Goal: Task Accomplishment & Management: Manage account settings

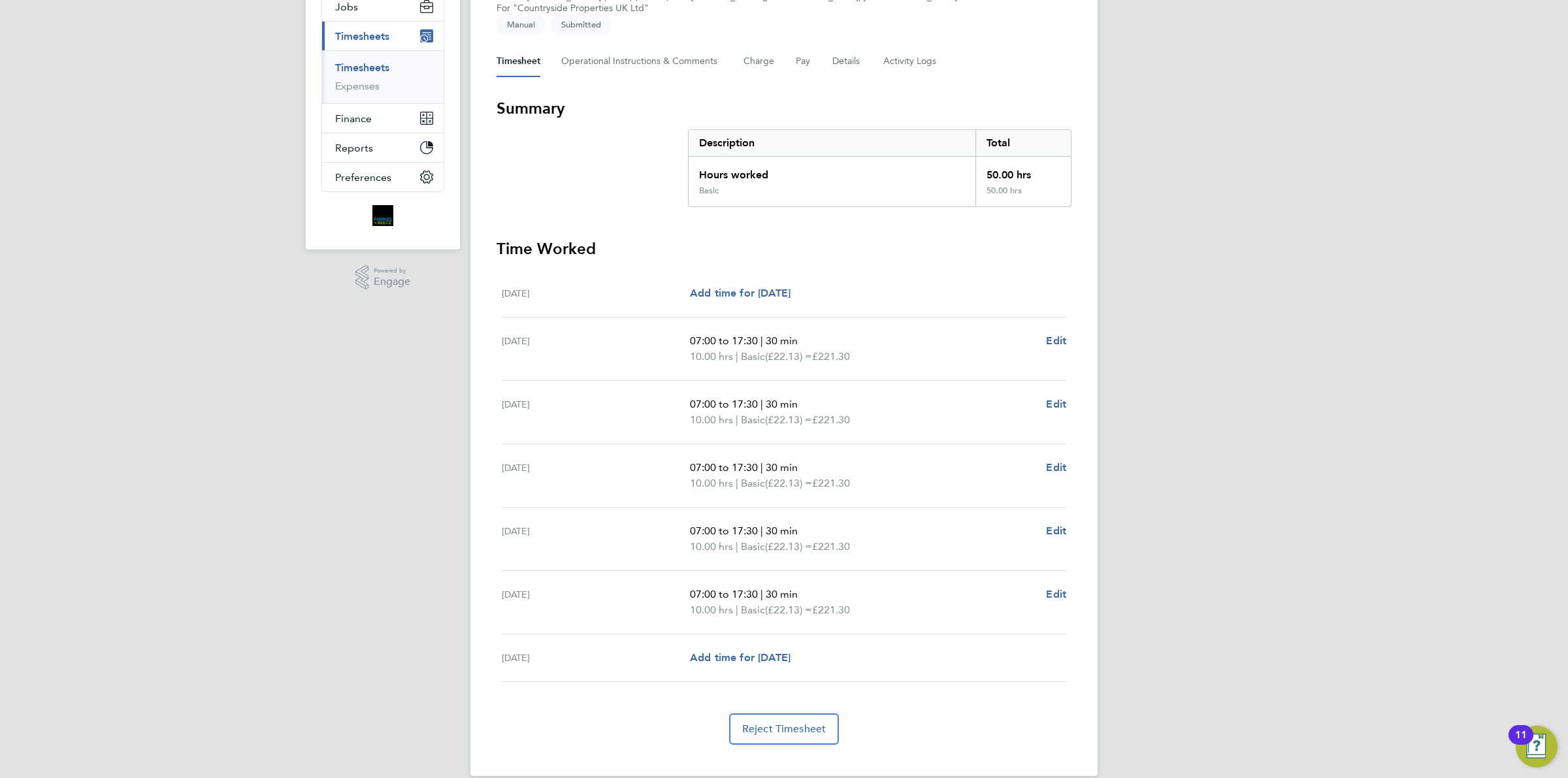
scroll to position [167, 0]
click at [1055, 585] on span "Edit" at bounding box center [1056, 591] width 20 height 12
select select "30"
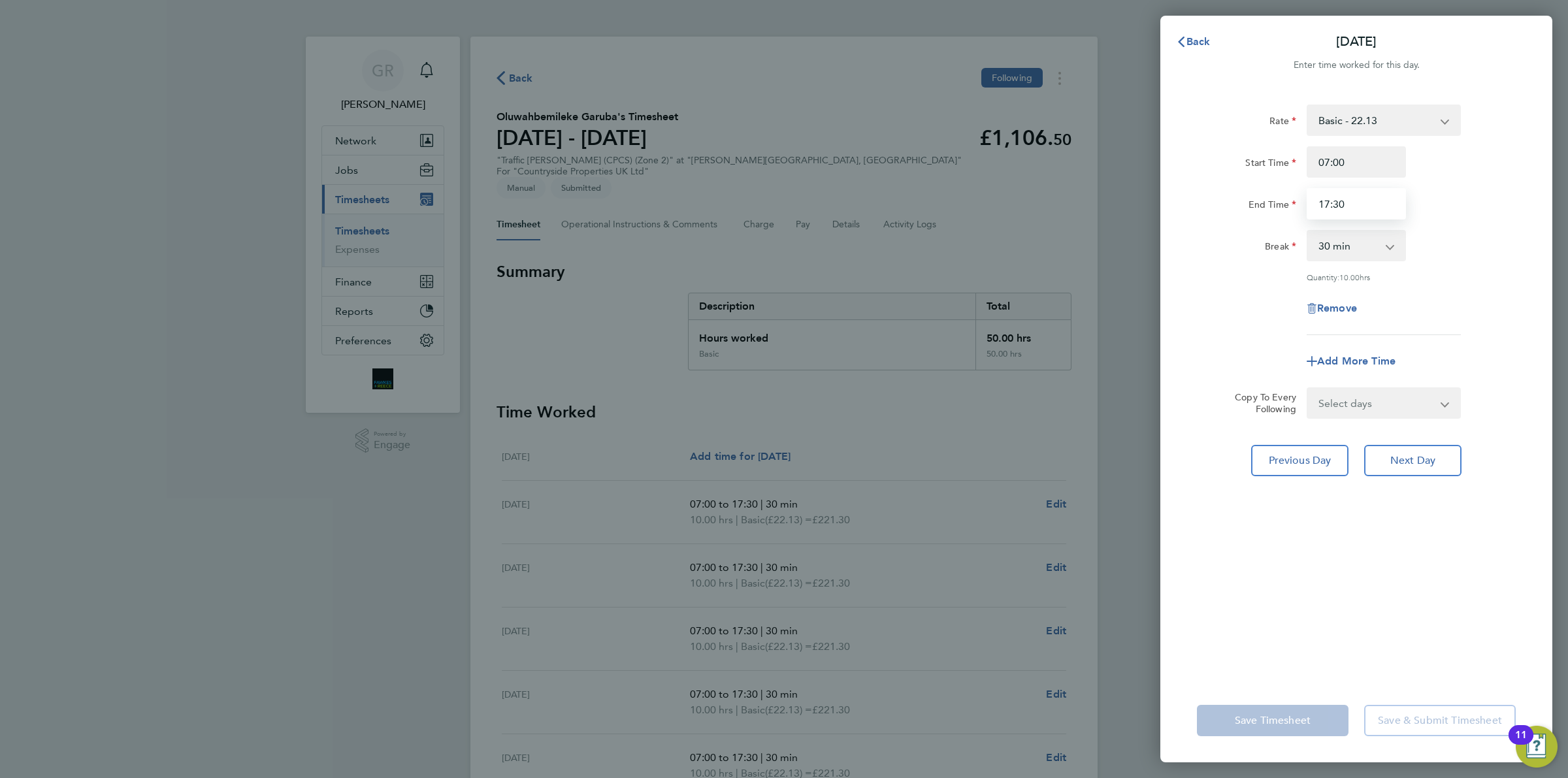
drag, startPoint x: 1366, startPoint y: 195, endPoint x: 1197, endPoint y: 198, distance: 169.0
click at [1197, 198] on div "End Time 17:30" at bounding box center [1356, 203] width 329 height 32
type input "13:00"
click at [1257, 717] on span "Save Timesheet" at bounding box center [1273, 720] width 76 height 13
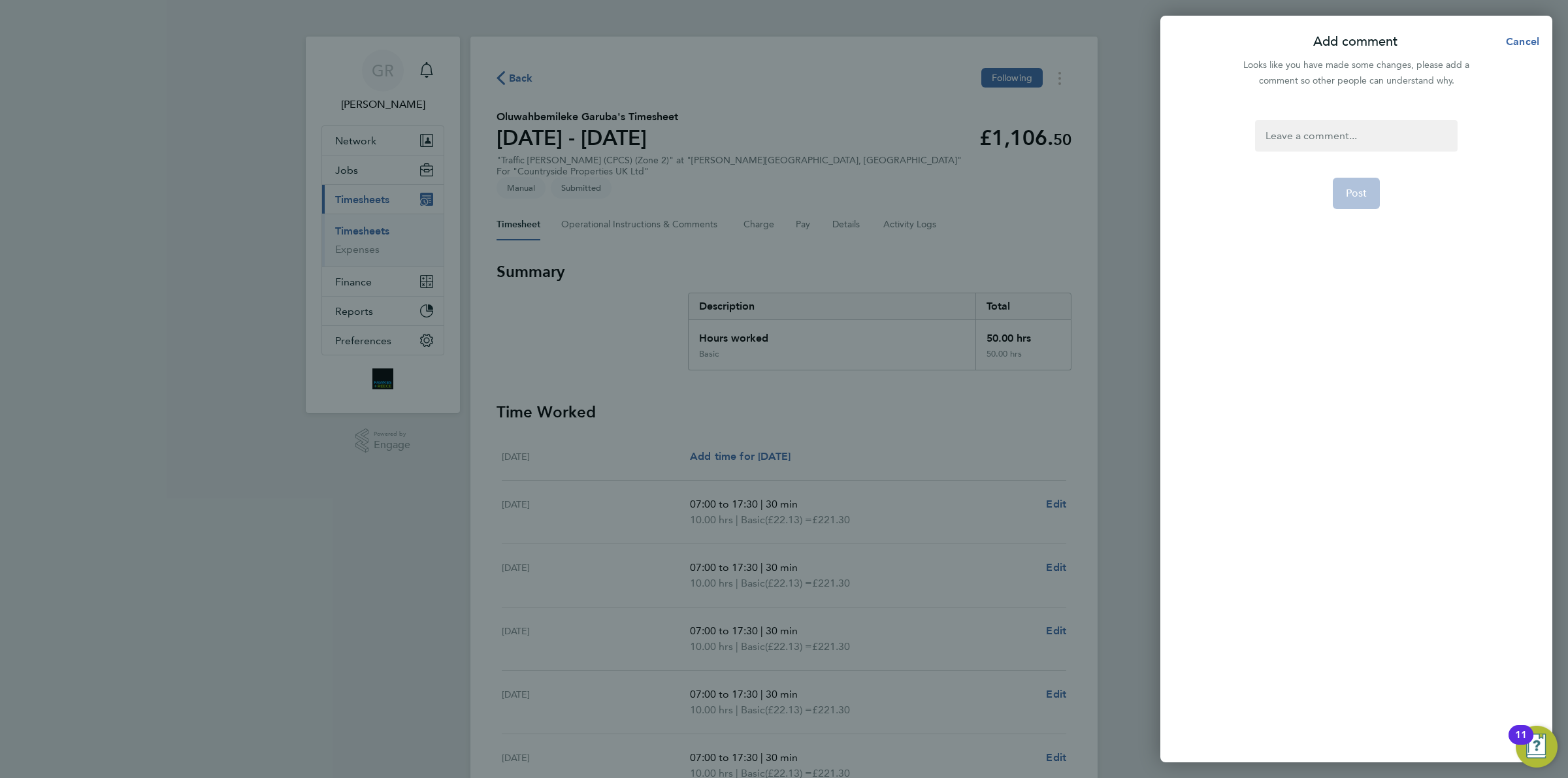
click at [1333, 135] on div at bounding box center [1355, 136] width 202 height 32
click at [1345, 213] on form "please approve Post" at bounding box center [1355, 329] width 213 height 417
click at [1357, 196] on span "Post" at bounding box center [1356, 193] width 22 height 13
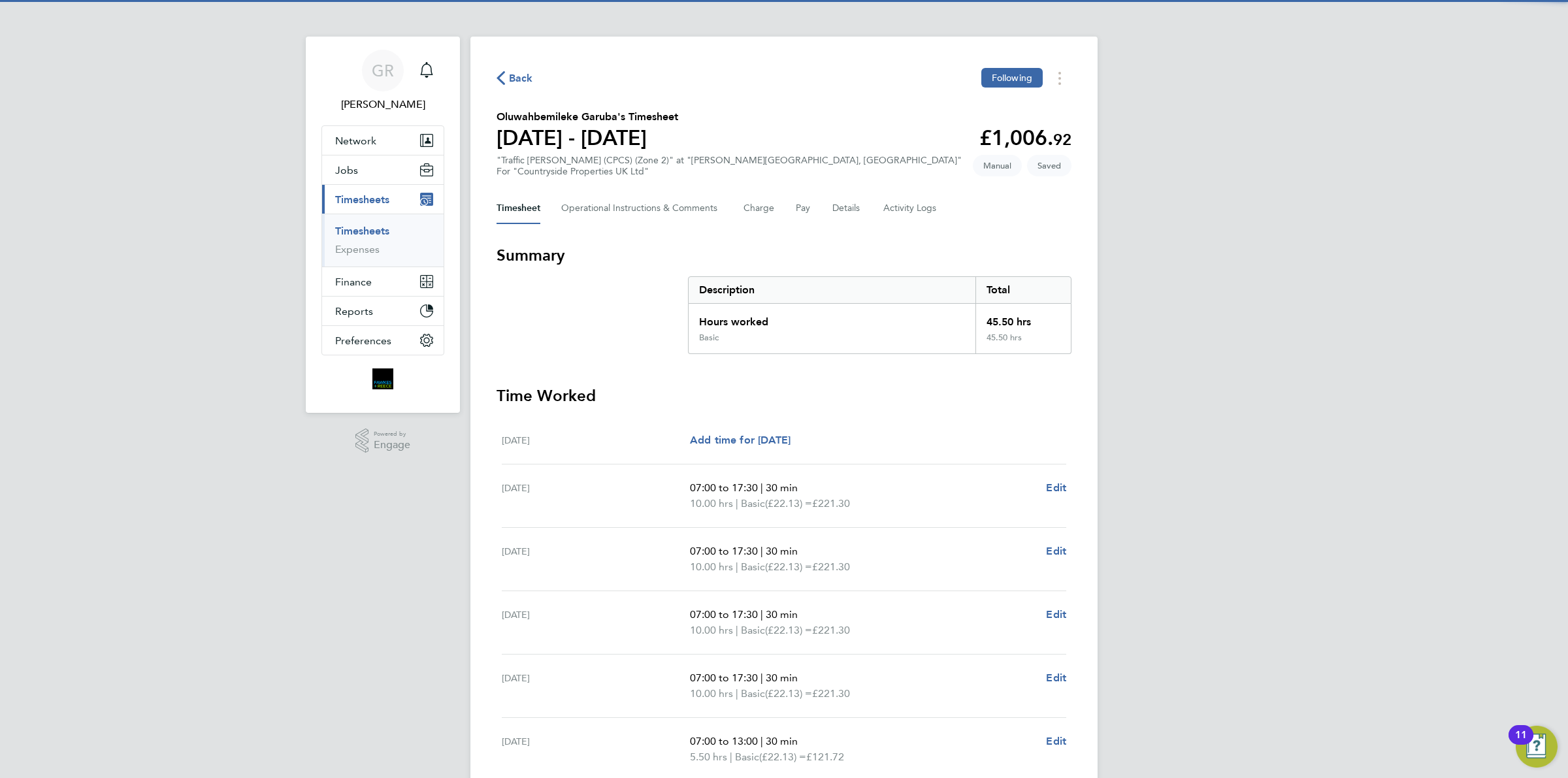
scroll to position [167, 0]
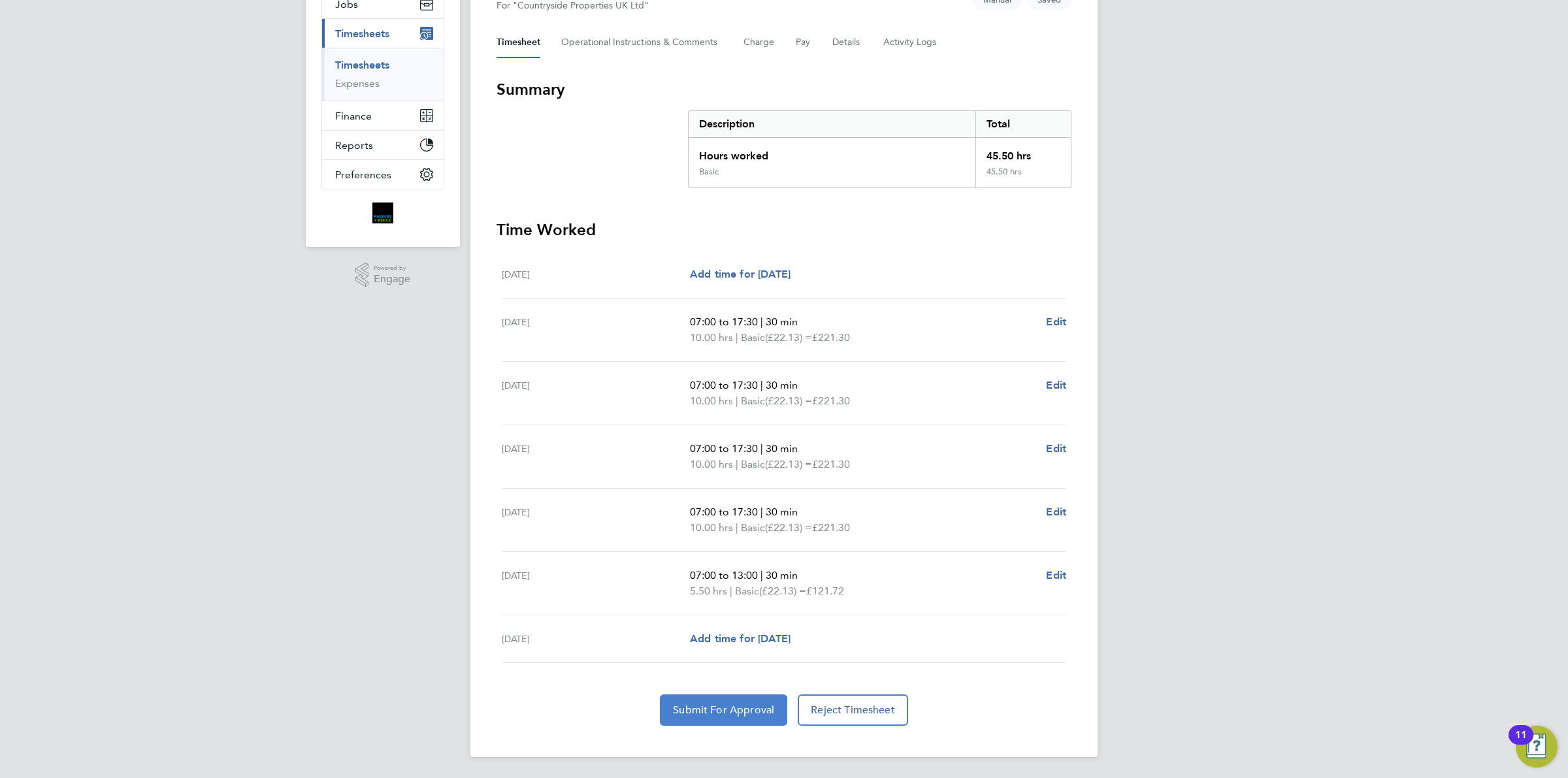
click at [738, 704] on span "Submit For Approval" at bounding box center [723, 709] width 101 height 13
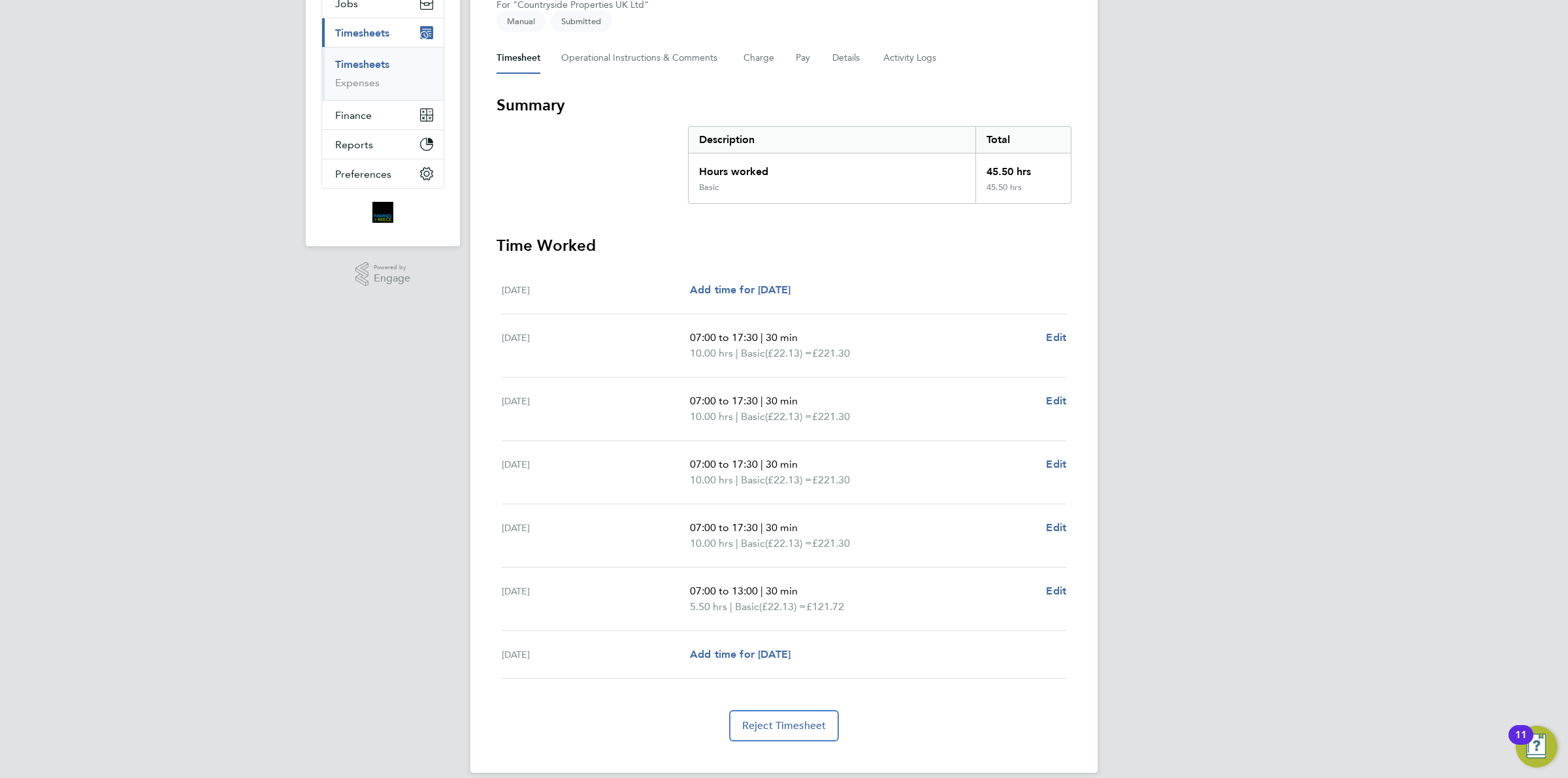
scroll to position [0, 0]
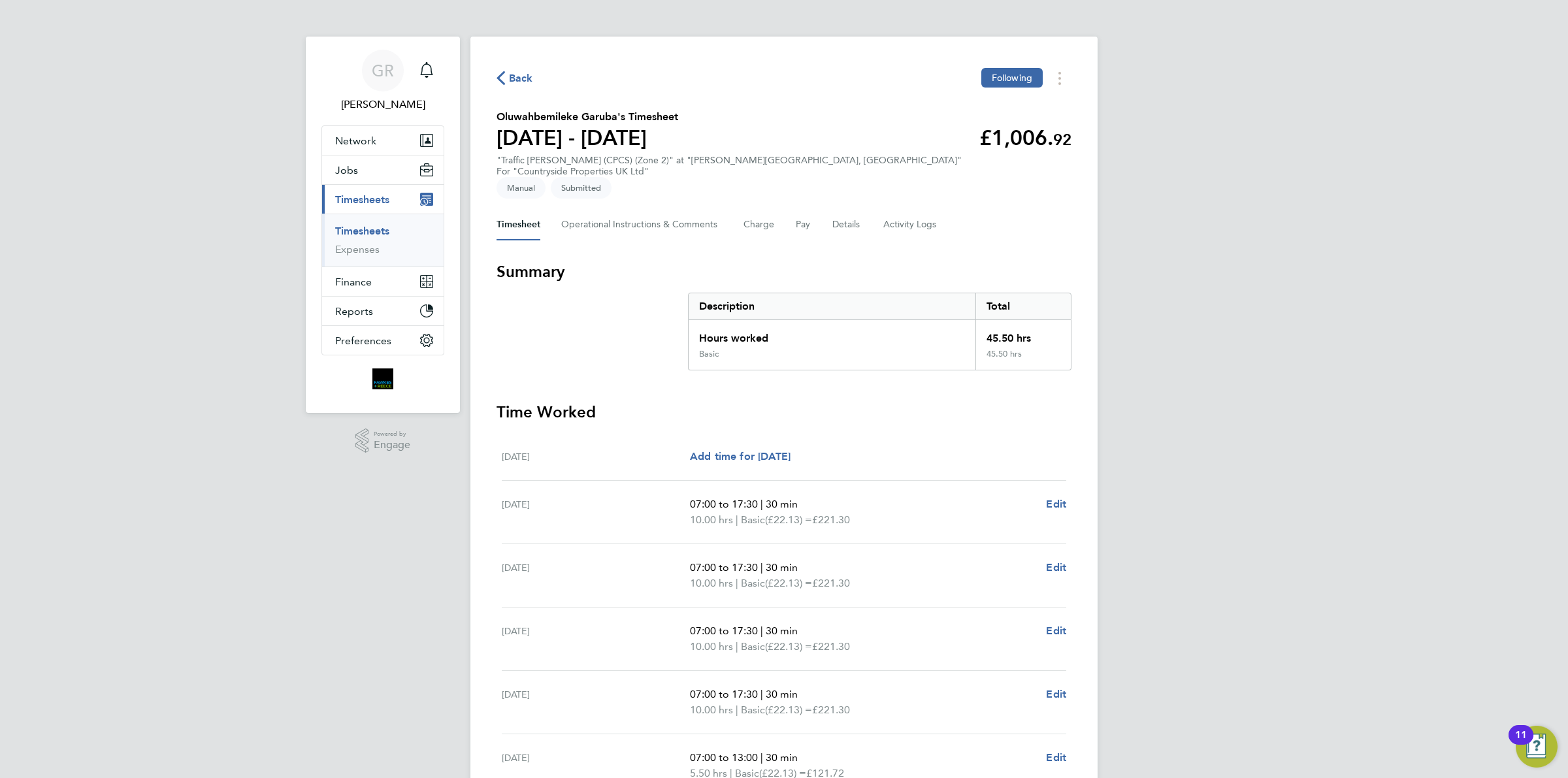
click at [515, 75] on span "Back" at bounding box center [521, 78] width 24 height 15
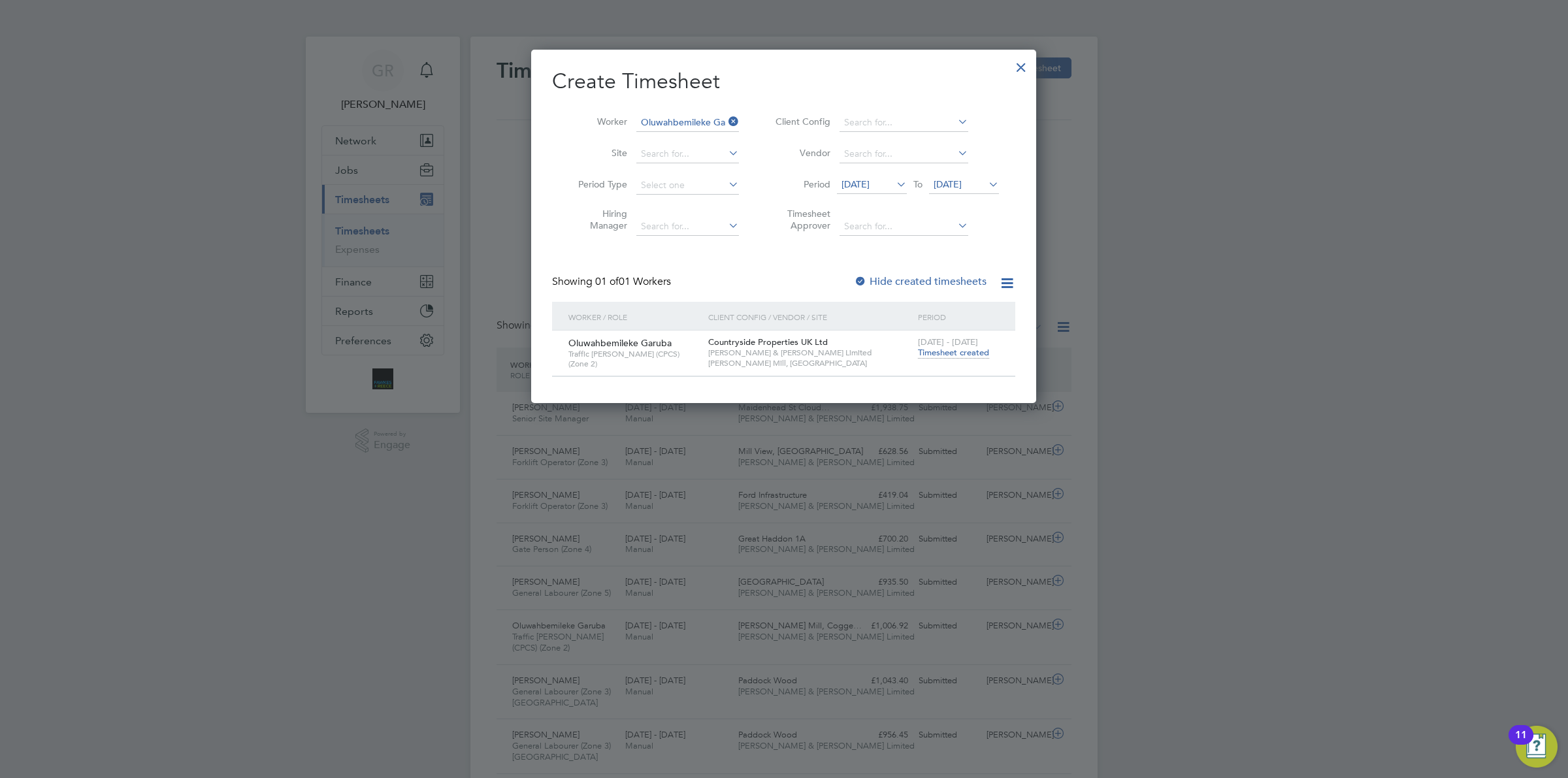
click at [338, 777] on div at bounding box center [784, 389] width 1568 height 778
click at [1020, 73] on div at bounding box center [1021, 64] width 23 height 23
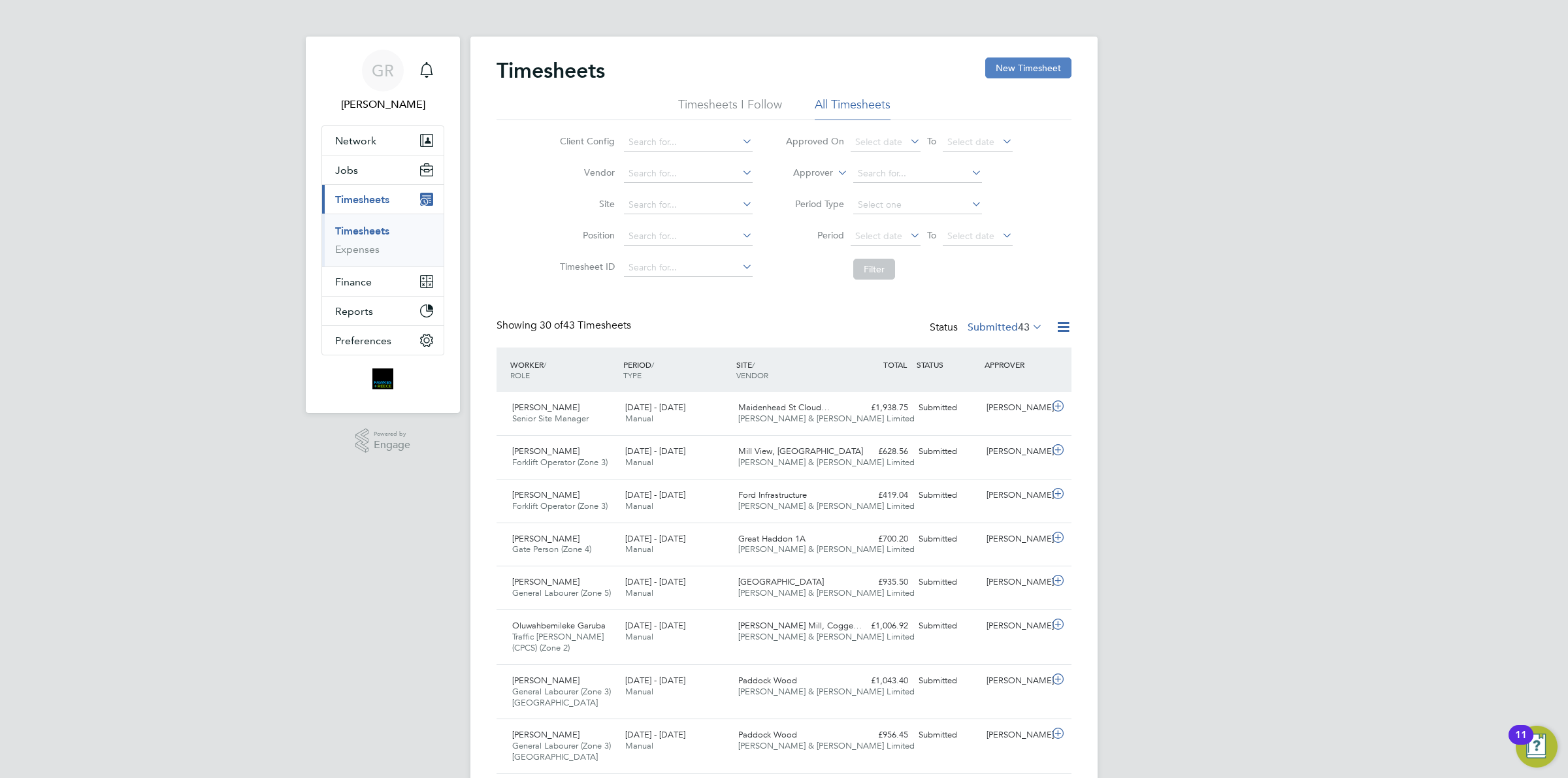
click at [1043, 72] on button "New Timesheet" at bounding box center [1029, 67] width 87 height 21
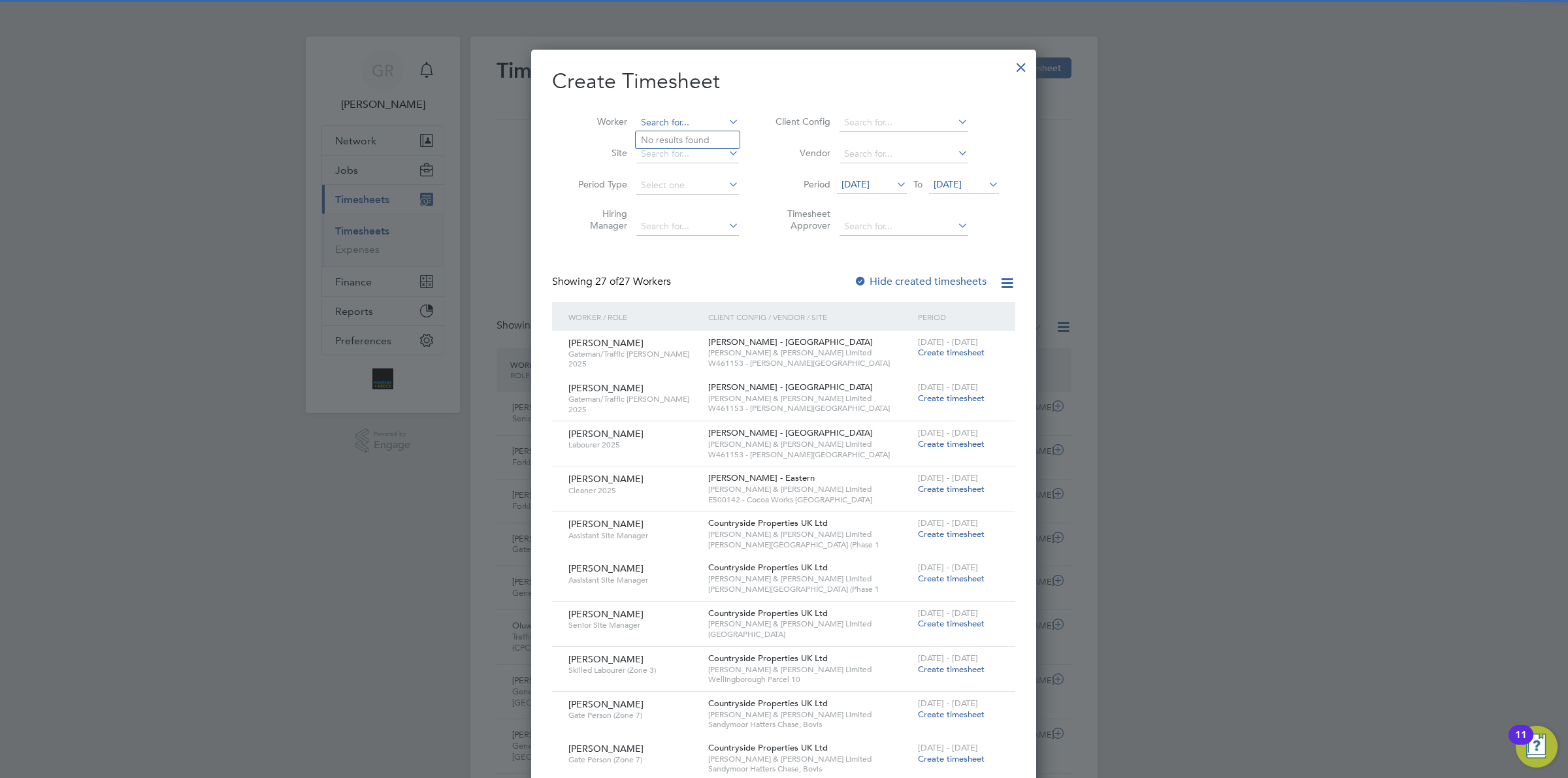
click at [679, 115] on input at bounding box center [687, 123] width 103 height 19
type input "r"
click at [690, 149] on li "Oluw ahbemileke Garuba" at bounding box center [693, 158] width 114 height 18
type input "Oluwahbemileke Garuba"
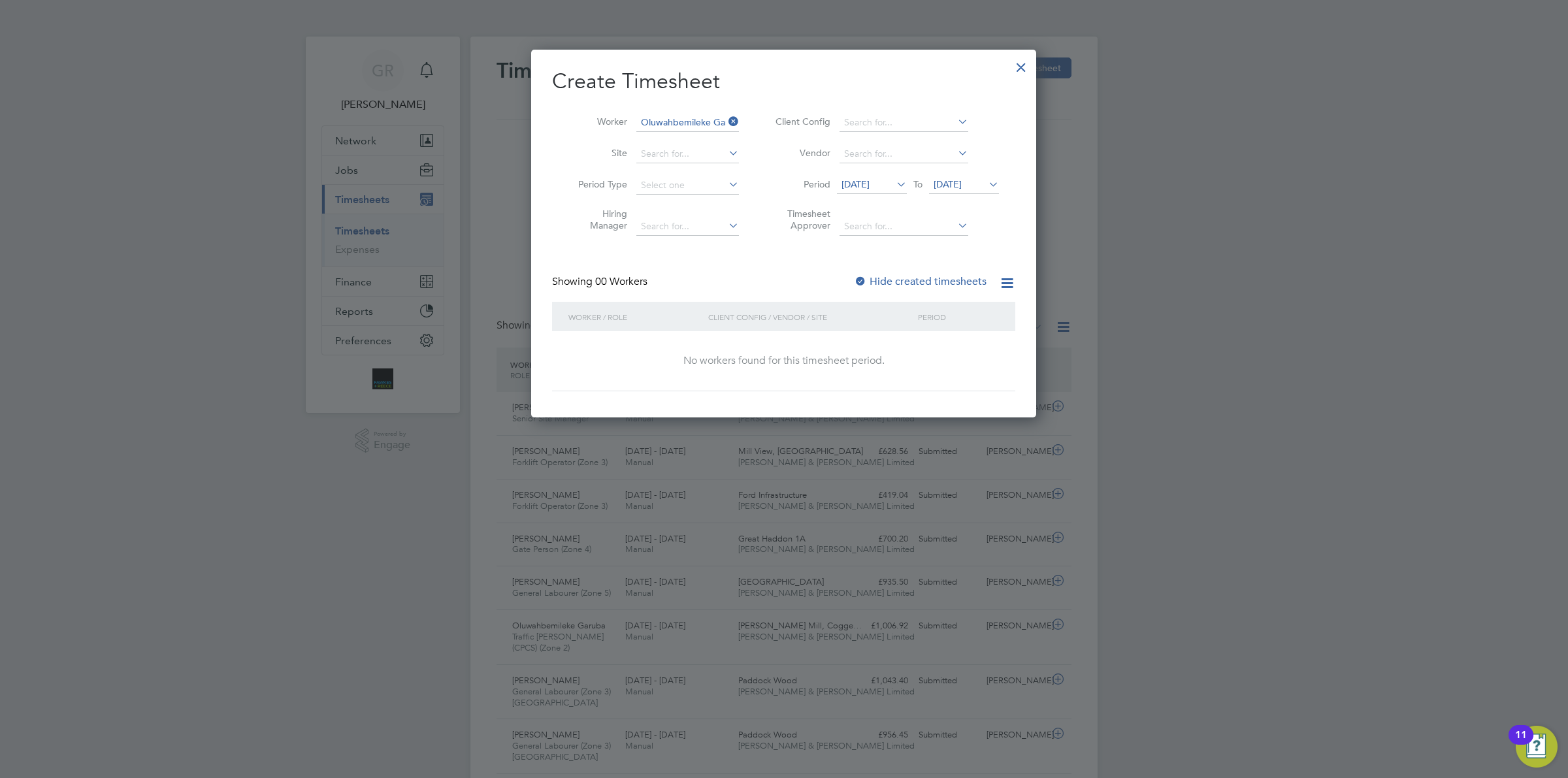
click at [869, 188] on span "[DATE]" at bounding box center [855, 184] width 28 height 12
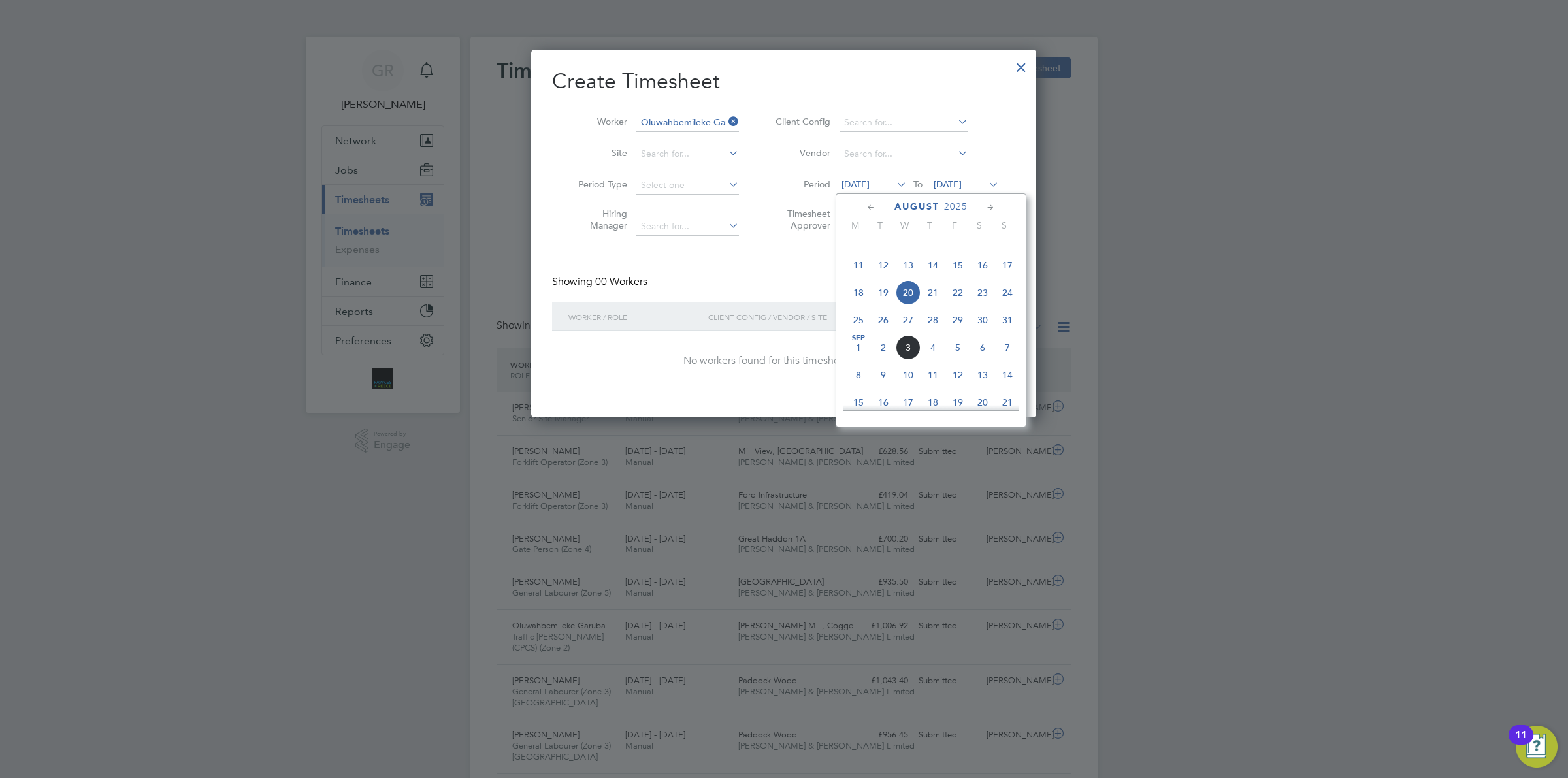
click at [860, 332] on span "25" at bounding box center [859, 320] width 25 height 25
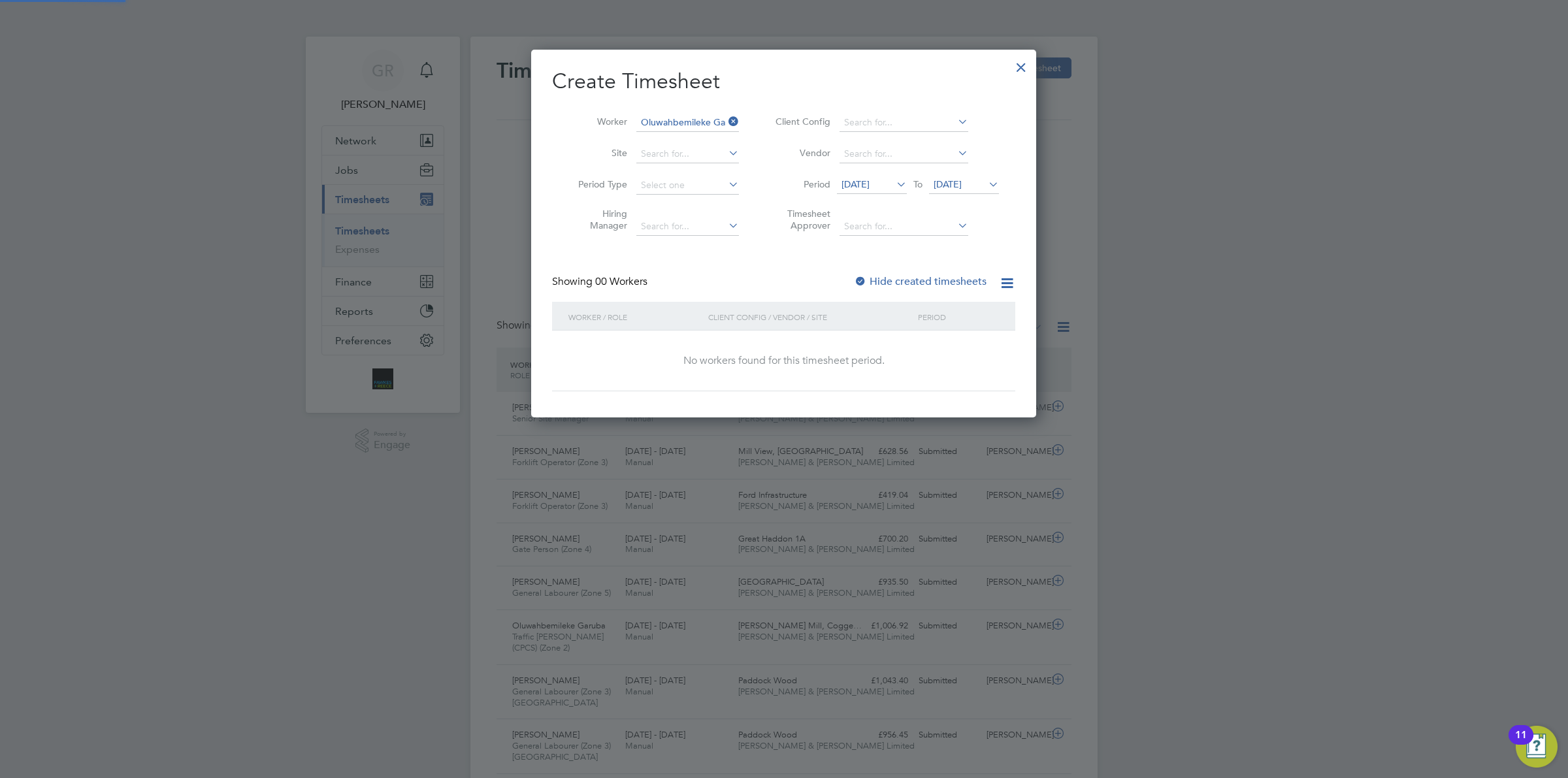
click at [956, 177] on span "[DATE]" at bounding box center [964, 185] width 70 height 18
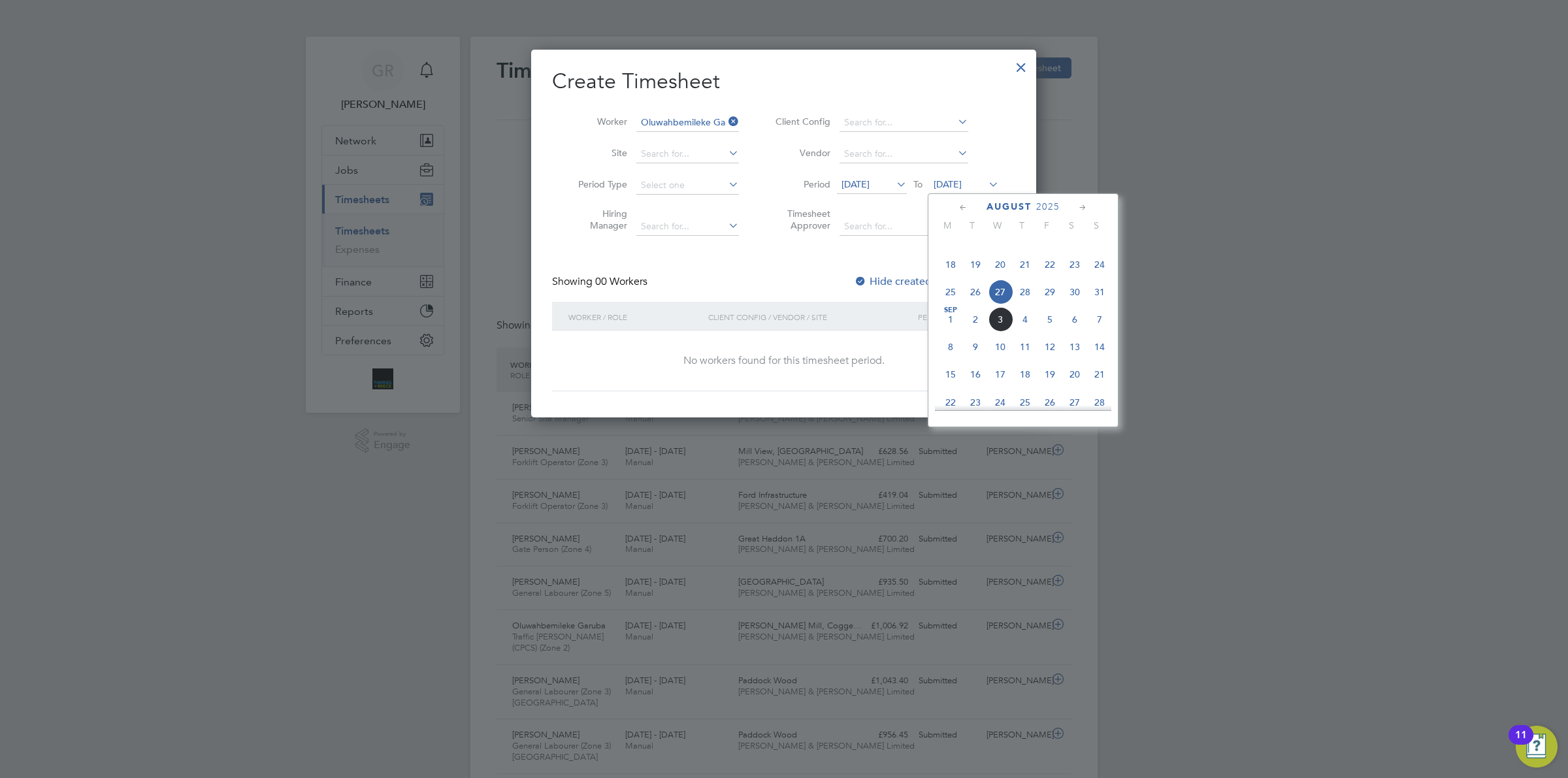
click at [1106, 304] on span "31" at bounding box center [1100, 292] width 25 height 25
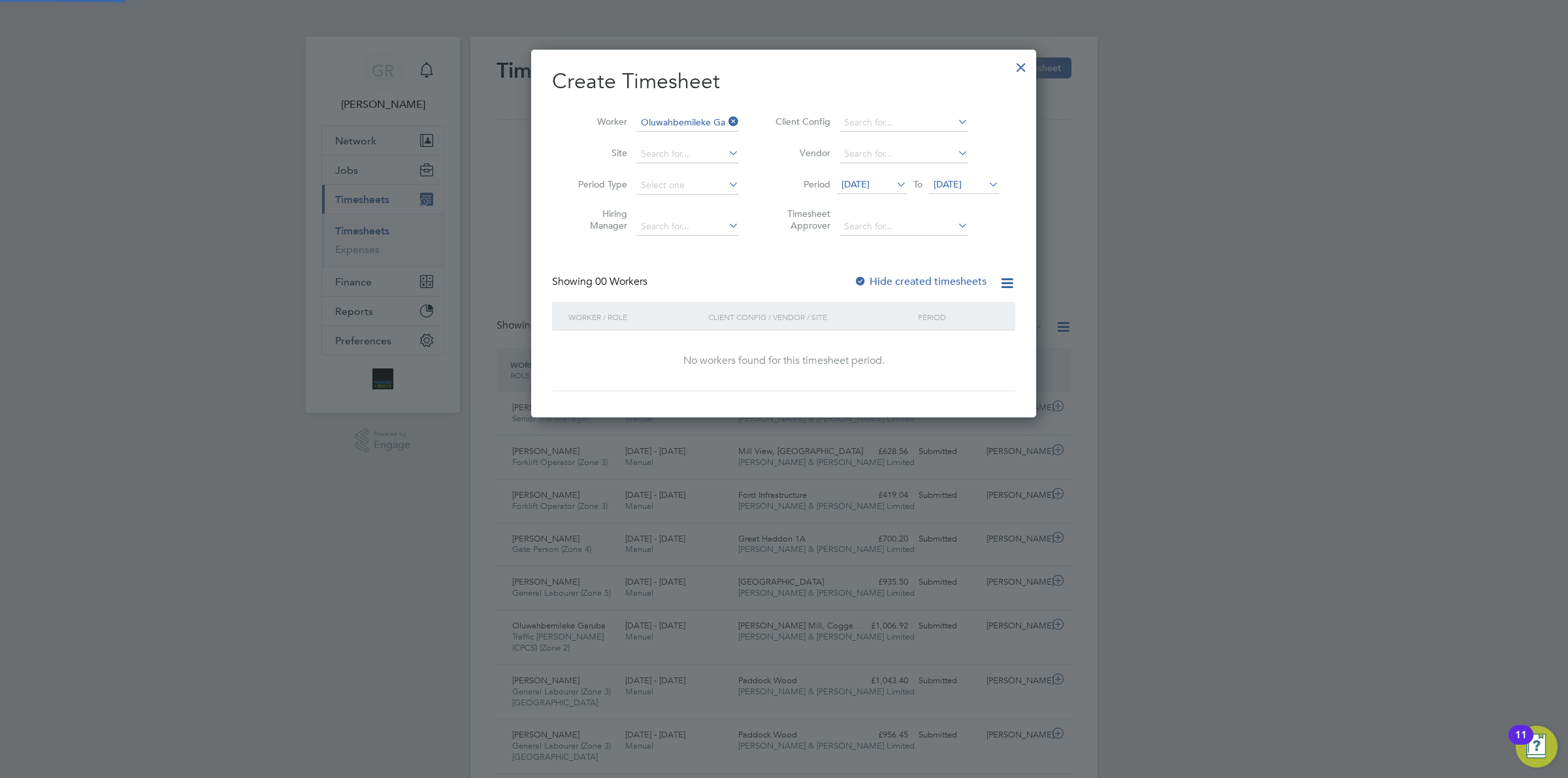
click at [912, 276] on label "Hide created timesheets" at bounding box center [920, 281] width 133 height 13
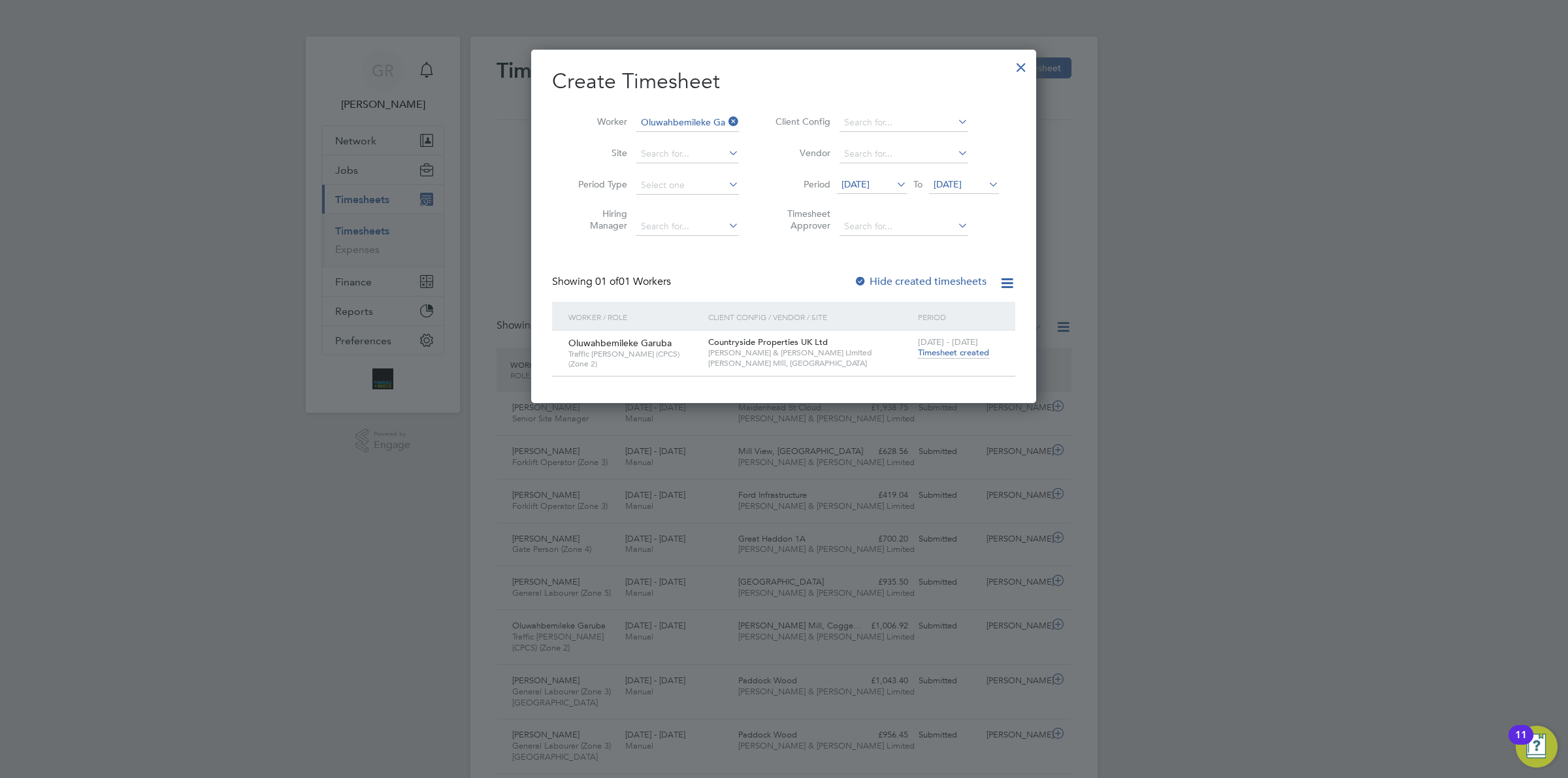
click at [941, 350] on span "Timesheet created" at bounding box center [954, 352] width 71 height 12
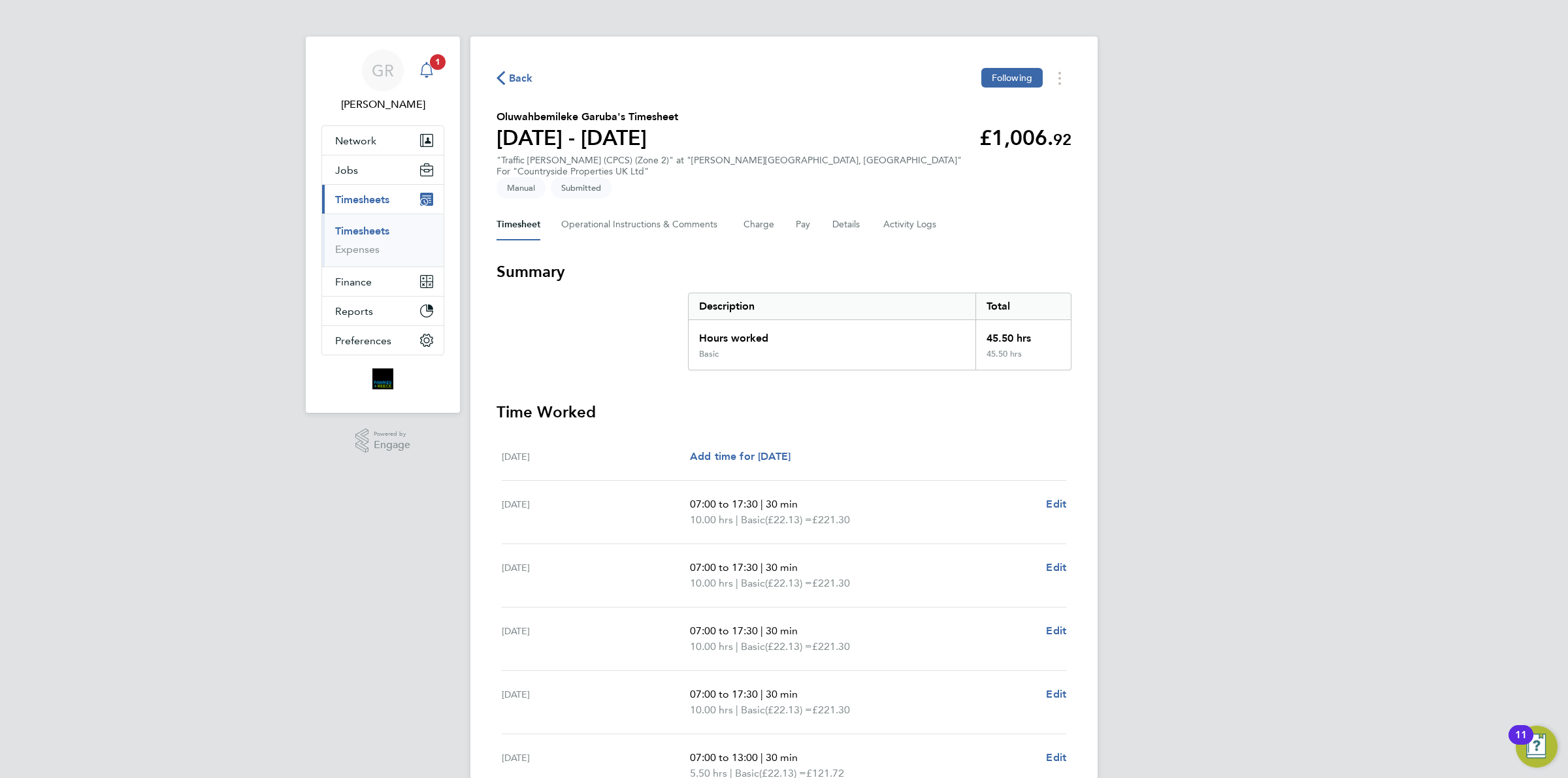
click at [425, 66] on icon "Main navigation" at bounding box center [427, 70] width 15 height 15
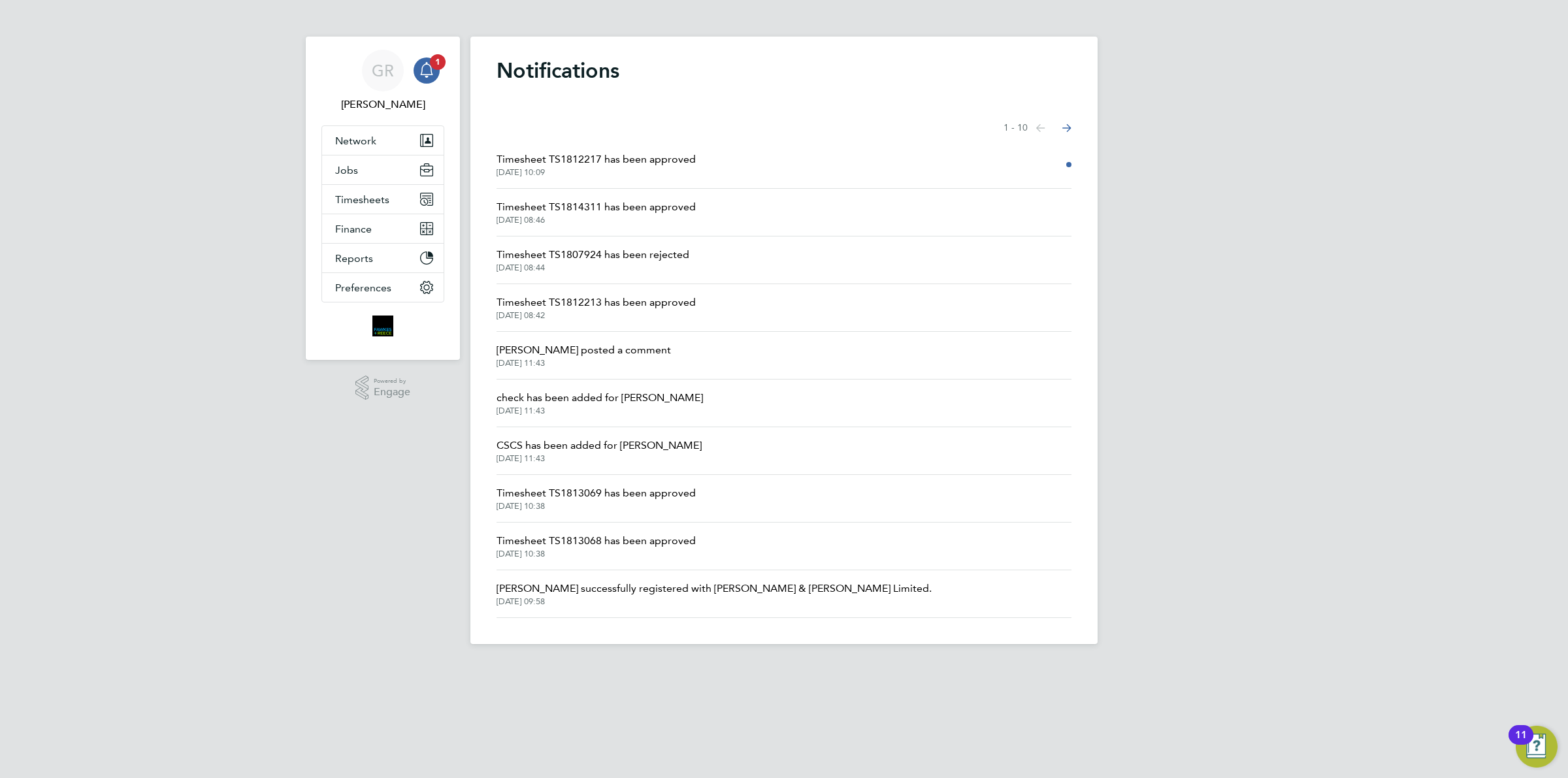
click at [546, 172] on span "[DATE] 10:09" at bounding box center [596, 172] width 199 height 11
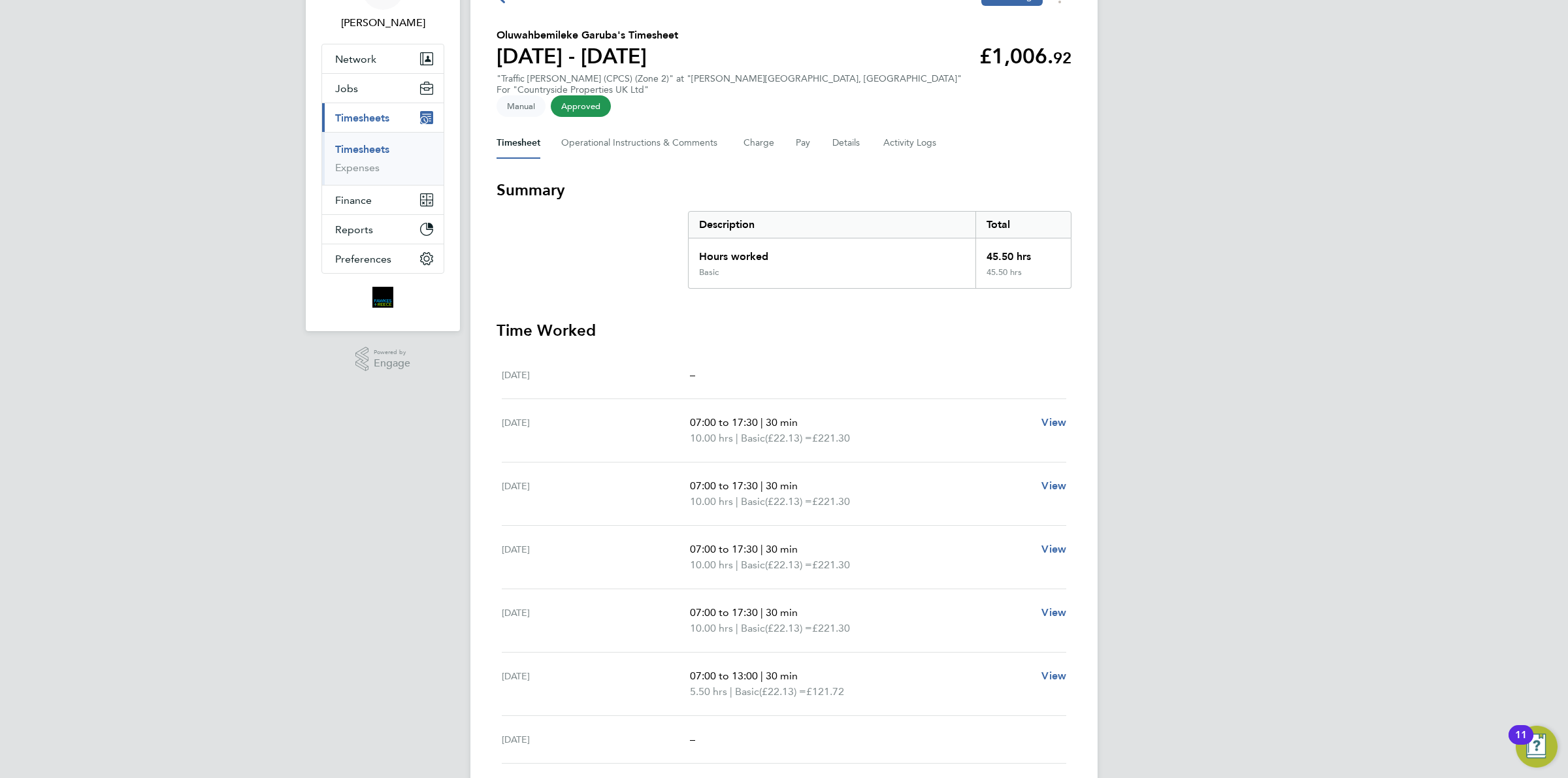
scroll to position [167, 0]
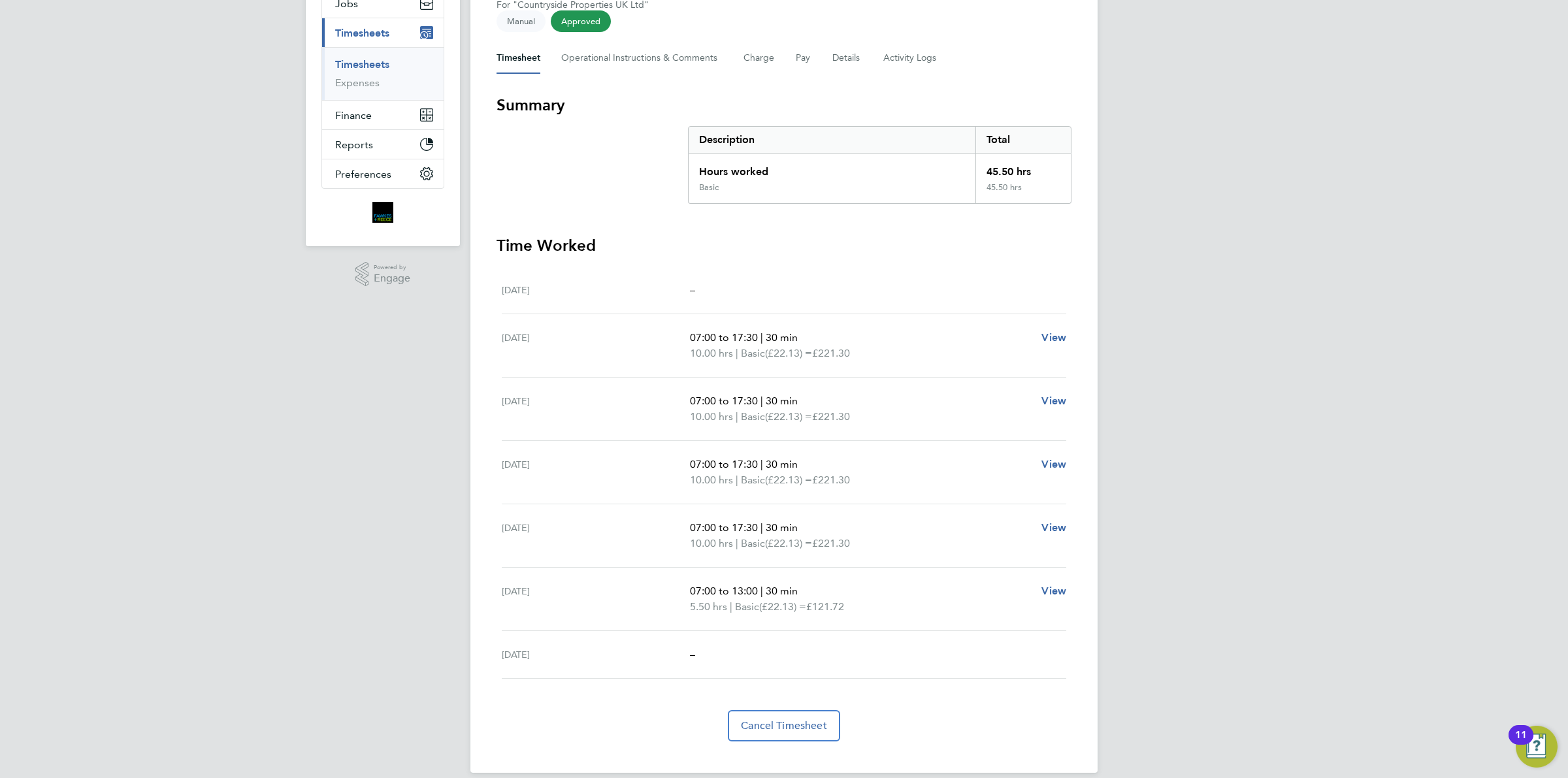
drag, startPoint x: 682, startPoint y: 275, endPoint x: 706, endPoint y: 278, distance: 24.2
click at [706, 278] on div "[DATE] –" at bounding box center [784, 290] width 564 height 48
click at [750, 267] on div "[DATE] –" at bounding box center [784, 290] width 564 height 48
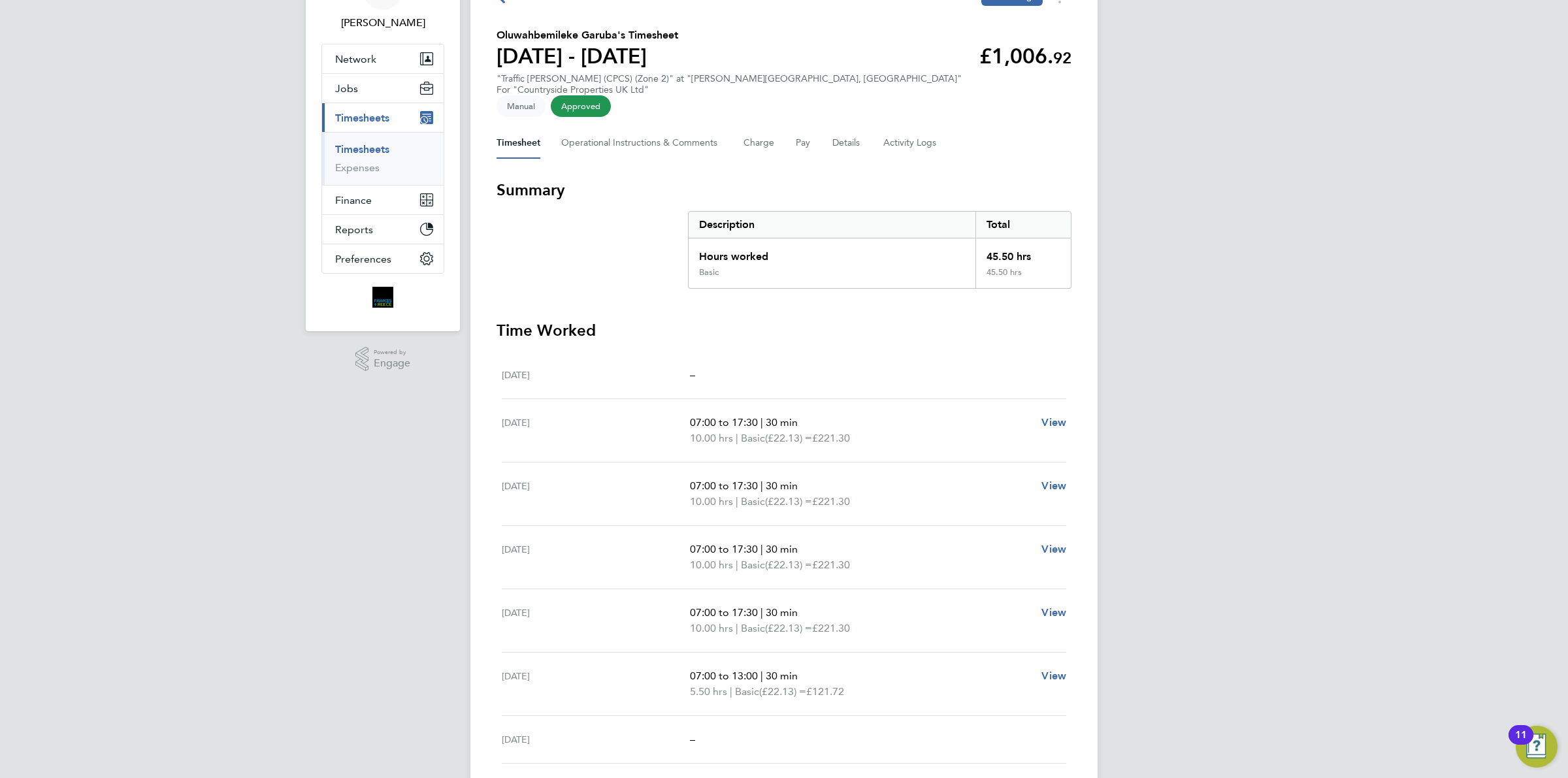
scroll to position [0, 0]
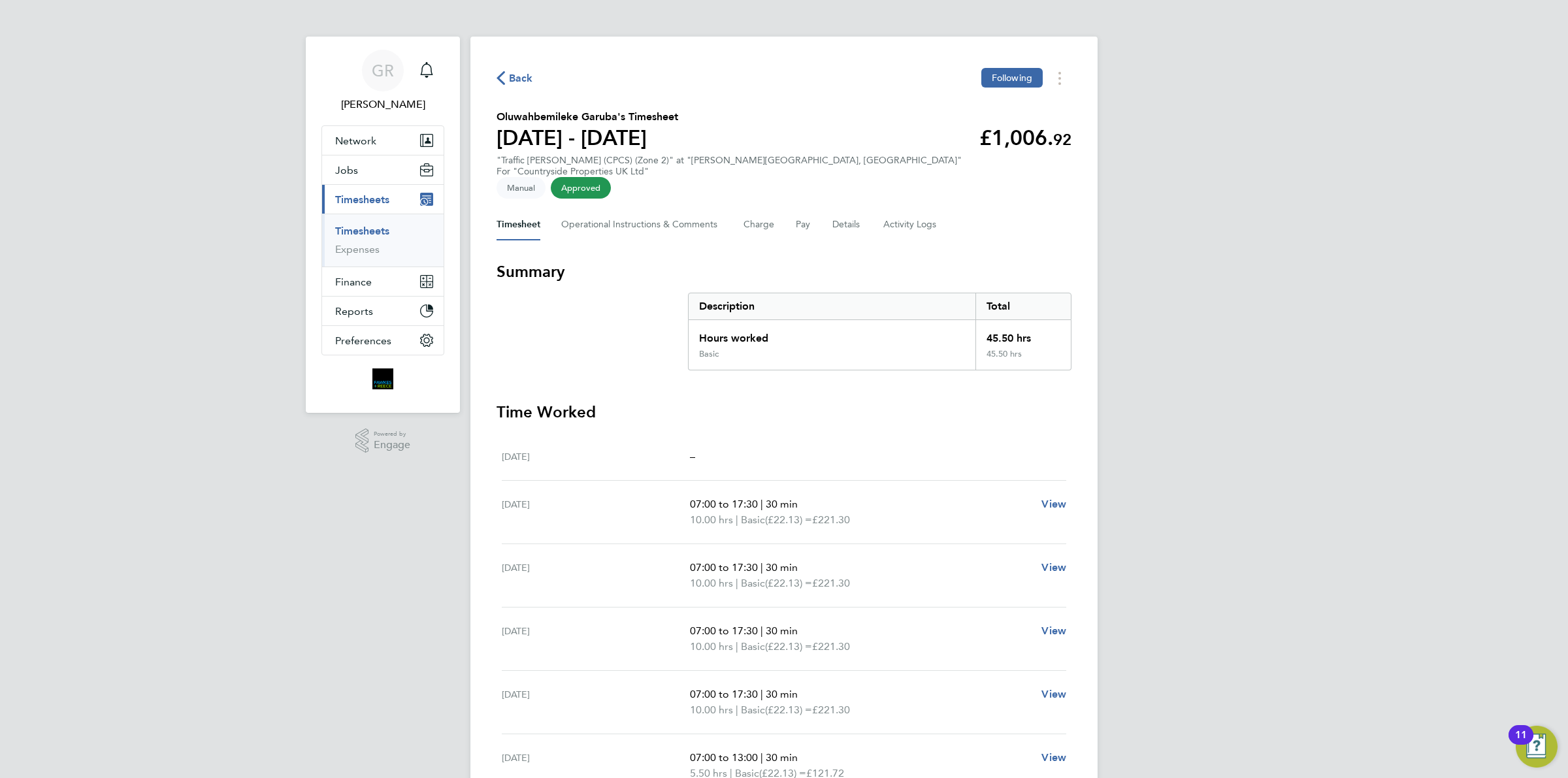
click at [530, 75] on span "Back" at bounding box center [521, 78] width 24 height 15
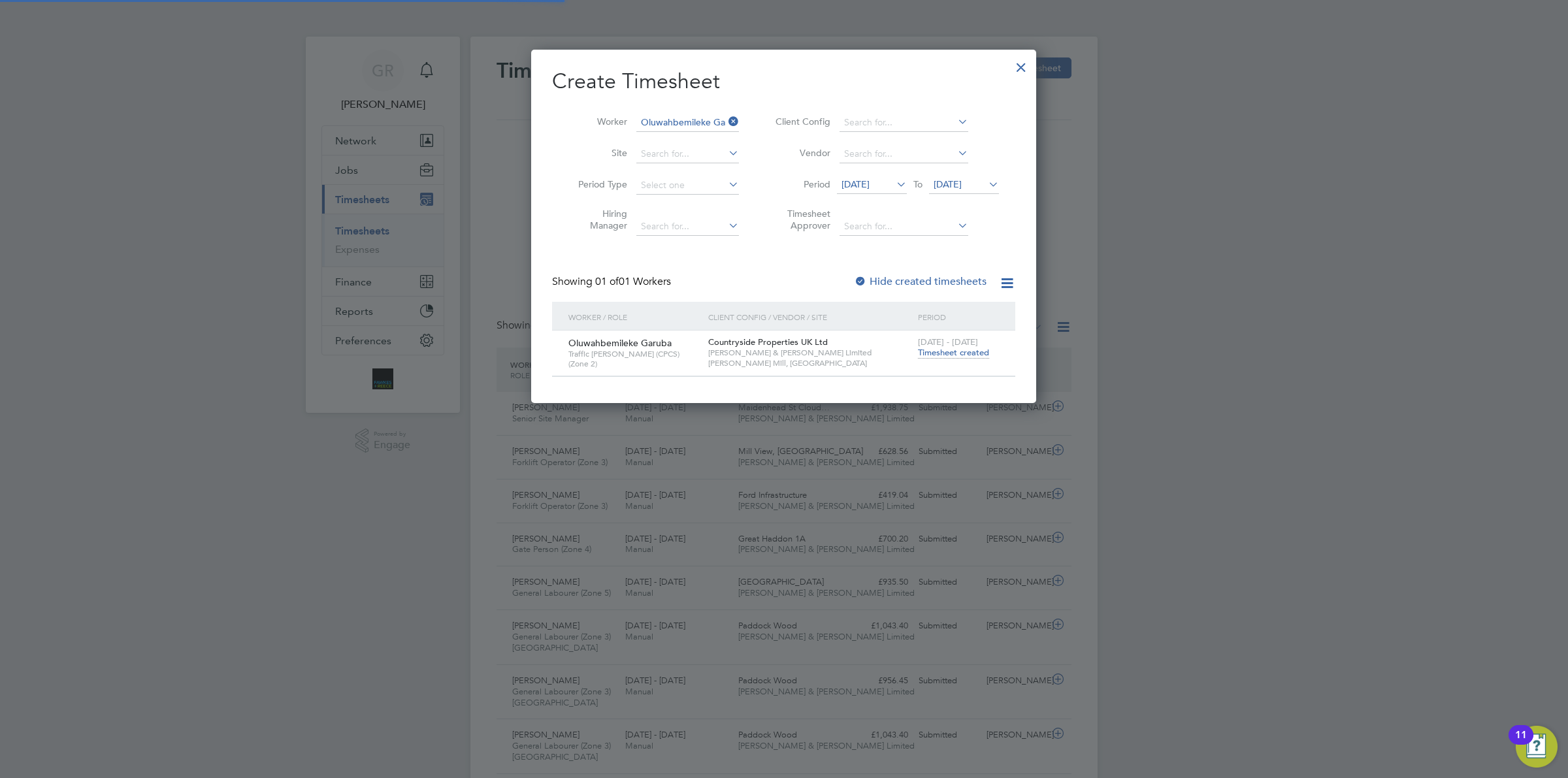
scroll to position [32, 113]
